Goal: Navigation & Orientation: Find specific page/section

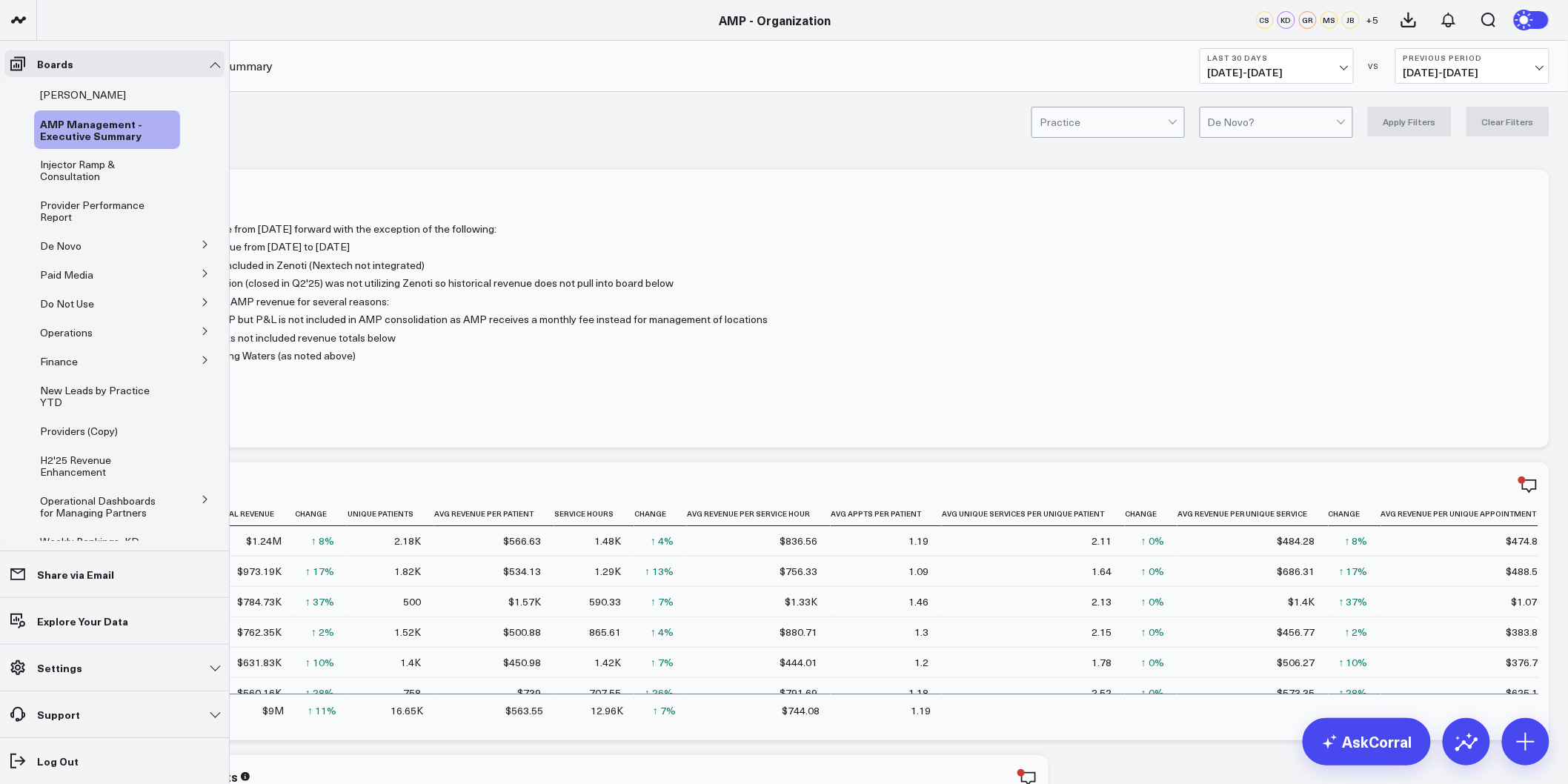
click at [200, 247] on icon at bounding box center [205, 245] width 9 height 9
